Goal: Navigation & Orientation: Go to known website

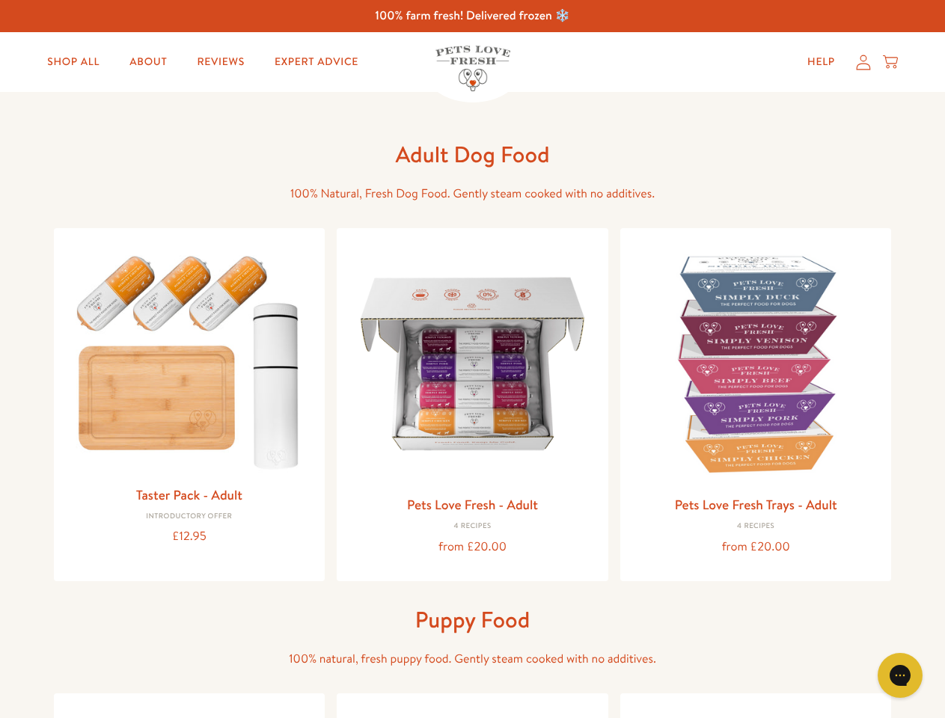
click at [900, 676] on icon "Gorgias live chat" at bounding box center [900, 675] width 14 height 14
